Goal: Information Seeking & Learning: Compare options

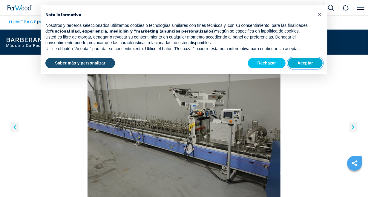
click at [305, 60] on button "Aceptar" at bounding box center [305, 63] width 35 height 11
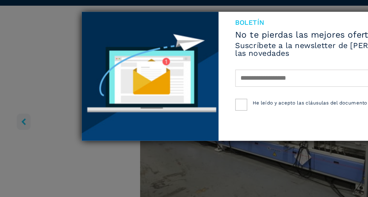
scroll to position [8, 0]
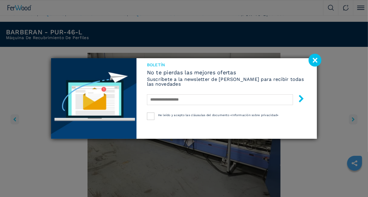
click at [314, 63] on image at bounding box center [315, 60] width 13 height 13
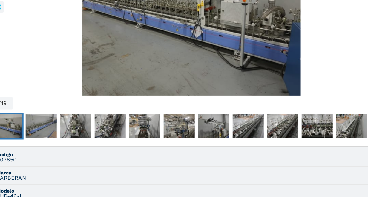
scroll to position [99, 0]
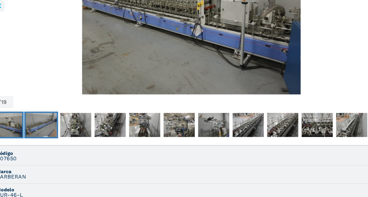
click at [51, 140] on img "Go to Slide 2" at bounding box center [51, 134] width 27 height 22
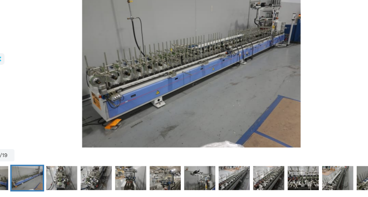
scroll to position [59, 0]
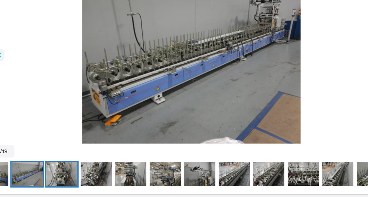
click at [74, 175] on img "Go to Slide 3" at bounding box center [69, 174] width 27 height 22
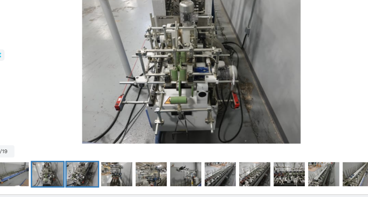
click at [94, 178] on img "Go to Slide 4" at bounding box center [87, 174] width 27 height 22
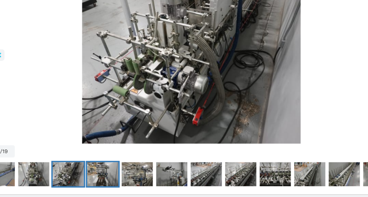
click at [108, 171] on img "Go to Slide 5" at bounding box center [105, 174] width 27 height 22
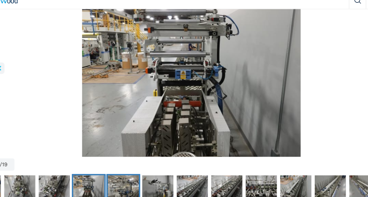
click at [124, 171] on img "Go to Slide 6" at bounding box center [123, 174] width 27 height 22
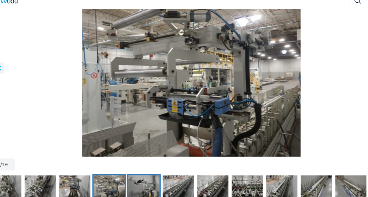
click at [146, 168] on img "Go to Slide 7" at bounding box center [141, 174] width 27 height 22
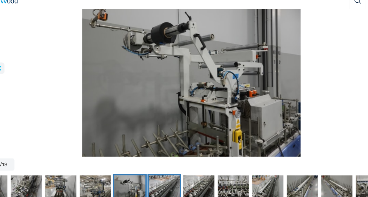
click at [155, 173] on img "Go to Slide 8" at bounding box center [159, 174] width 27 height 22
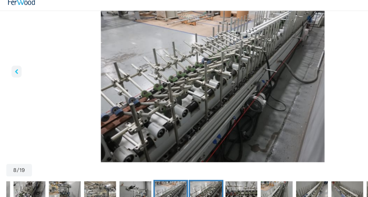
click at [170, 171] on img "Go to Slide 9" at bounding box center [178, 174] width 27 height 22
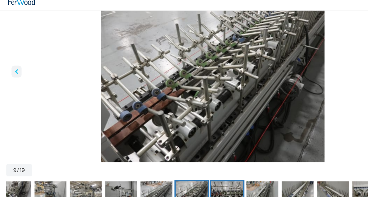
click at [192, 173] on img "Go to Slide 10" at bounding box center [196, 174] width 27 height 22
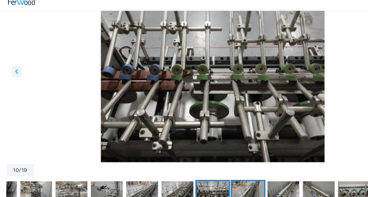
click at [215, 170] on img "Go to Slide 11" at bounding box center [214, 174] width 27 height 22
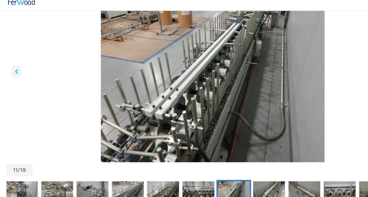
click at [236, 172] on img "Go to Slide 12" at bounding box center [232, 174] width 27 height 22
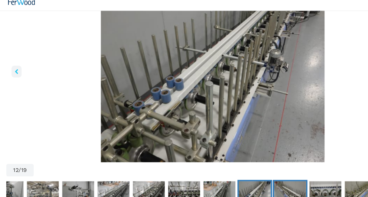
click at [248, 170] on img "Go to Slide 13" at bounding box center [250, 174] width 27 height 22
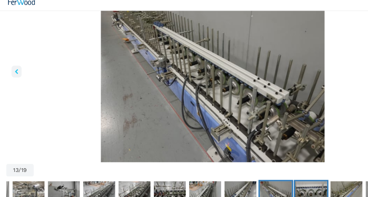
click at [267, 170] on img "Go to Slide 14" at bounding box center [268, 174] width 27 height 22
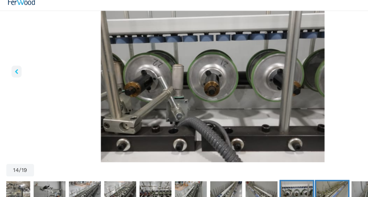
click at [281, 175] on img "Go to Slide 15" at bounding box center [286, 174] width 27 height 22
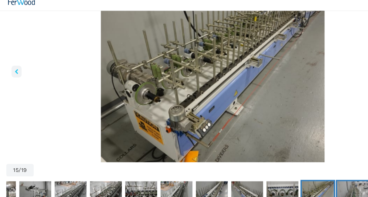
click at [294, 169] on img "Go to Slide 16" at bounding box center [305, 174] width 27 height 22
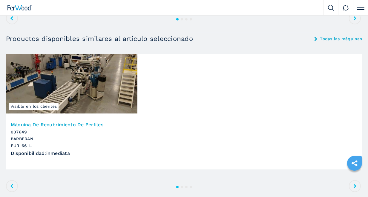
scroll to position [662, 0]
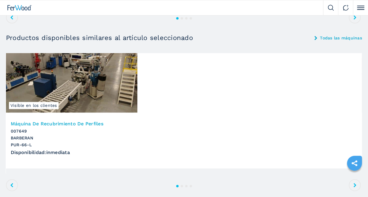
click at [42, 90] on img at bounding box center [71, 83] width 131 height 60
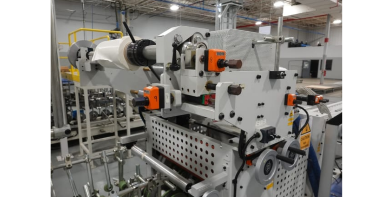
scroll to position [41, 0]
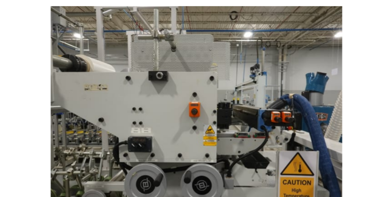
scroll to position [41, 0]
